Goal: Information Seeking & Learning: Stay updated

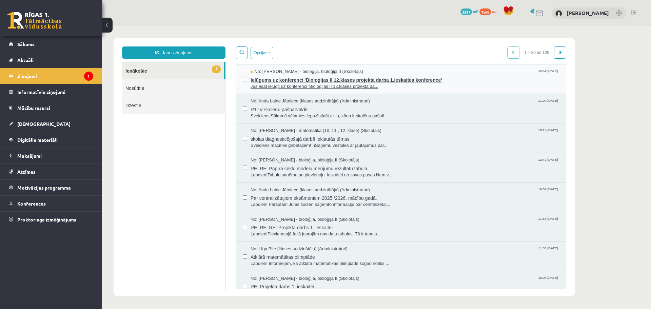
click at [275, 84] on span "Jūs esat ielūgti uz konferenci 'Bioloģijas II 12.klases projekta da..." at bounding box center [404, 86] width 308 height 6
click at [291, 85] on span "Jūs esat ielūgti uz konferenci 'Bioloģijas II 12.klases projekta da..." at bounding box center [404, 86] width 308 height 6
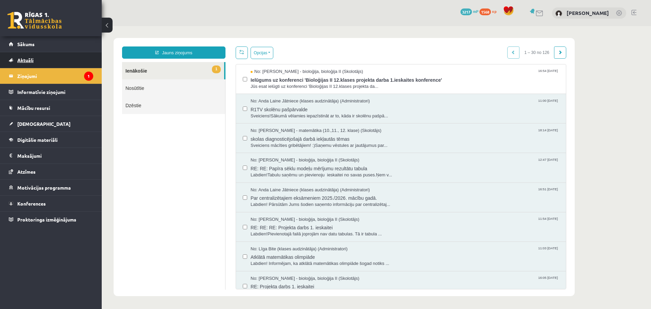
click at [56, 54] on link "Aktuāli" at bounding box center [51, 60] width 84 height 16
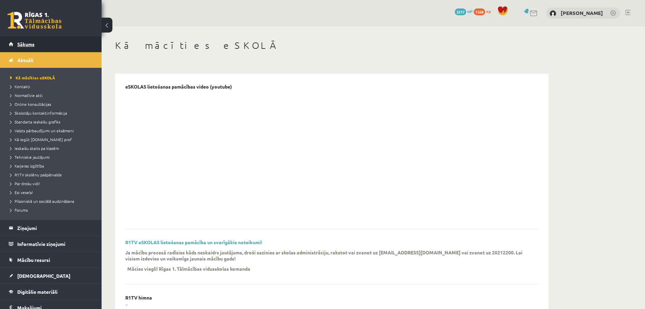
click at [53, 41] on link "Sākums" at bounding box center [51, 44] width 84 height 16
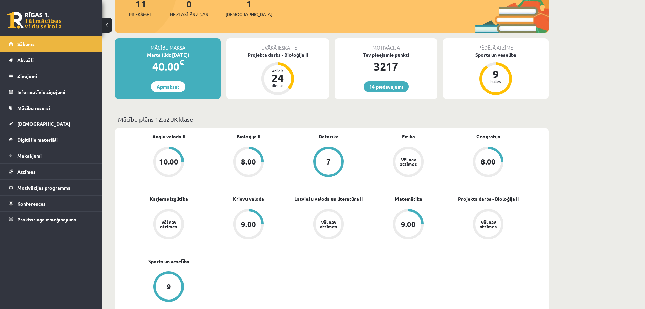
scroll to position [68, 0]
